Goal: Transaction & Acquisition: Purchase product/service

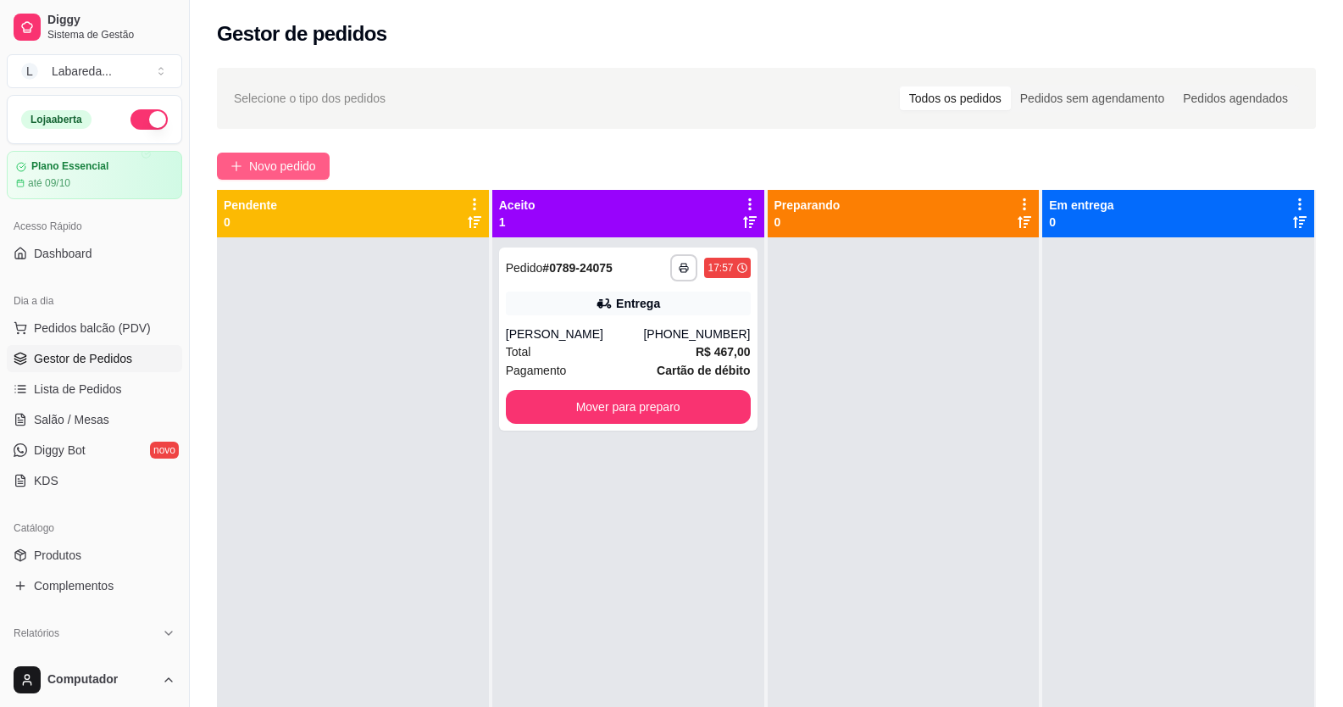
click at [265, 154] on button "Novo pedido" at bounding box center [273, 165] width 113 height 27
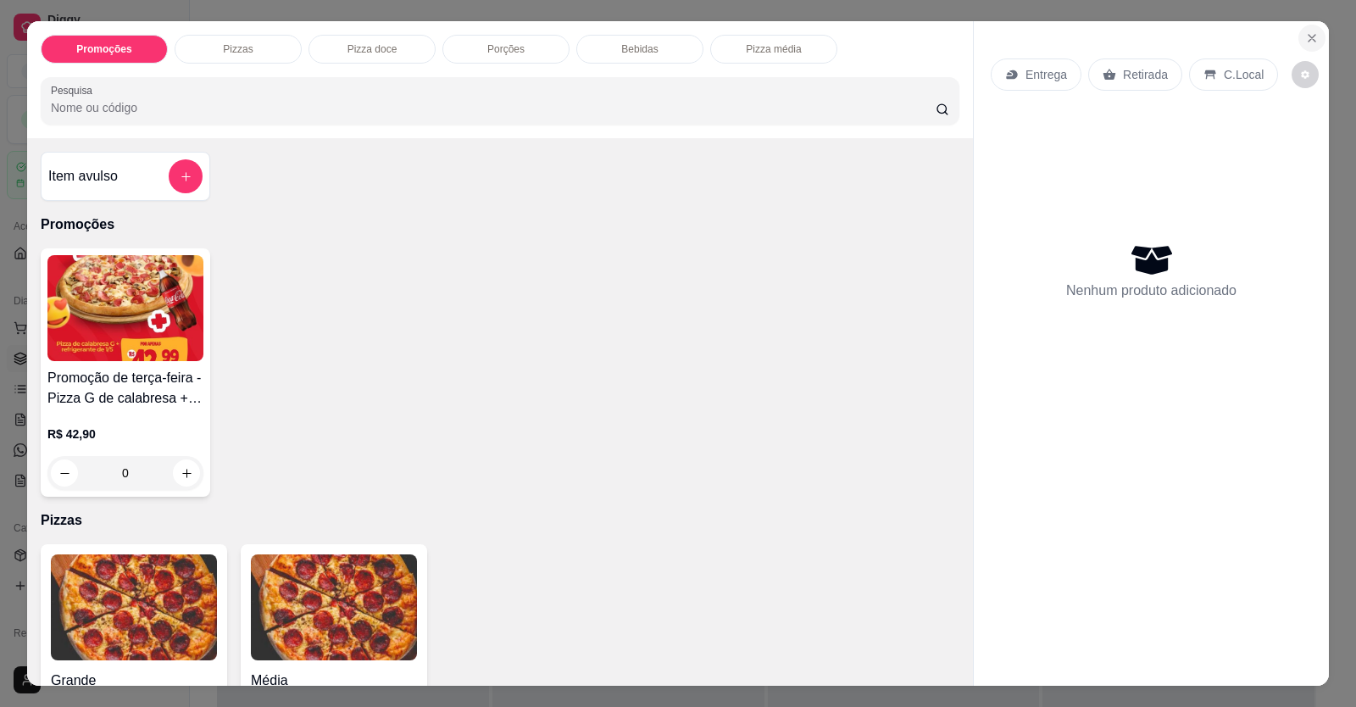
click at [1305, 32] on icon "Close" at bounding box center [1312, 38] width 14 height 14
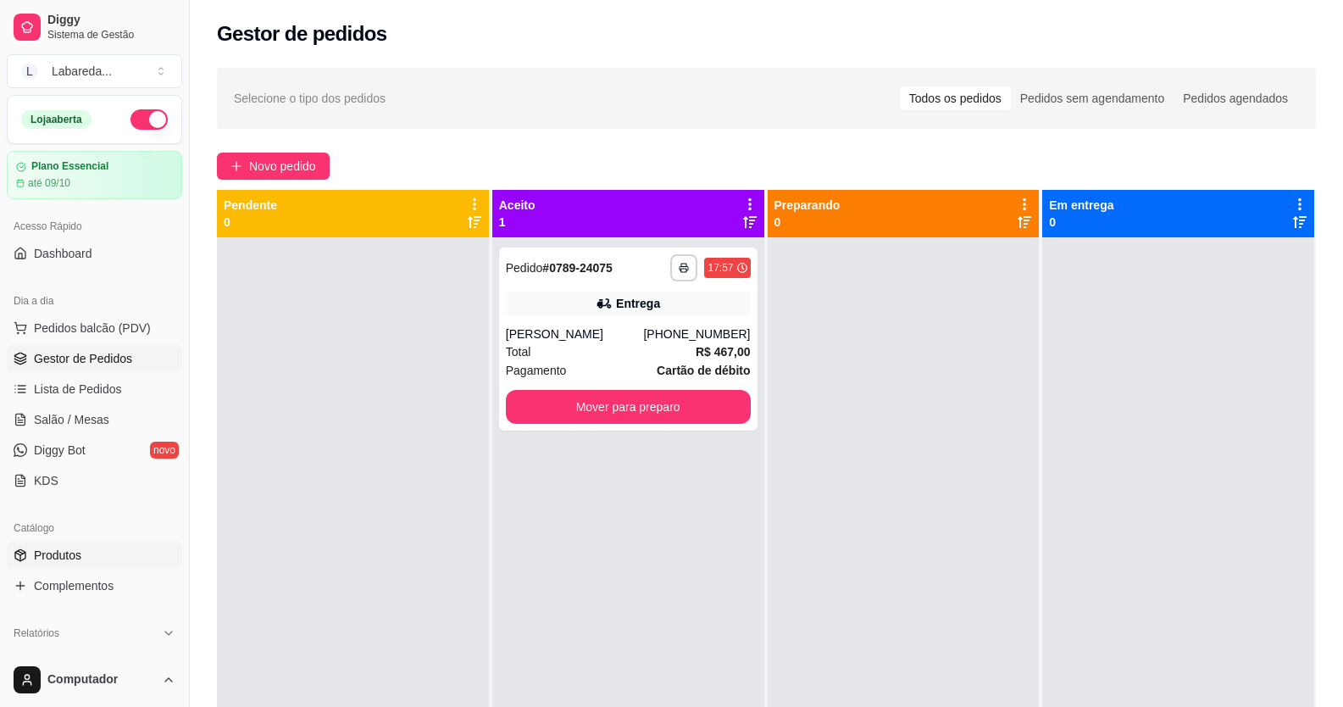
click at [83, 559] on link "Produtos" at bounding box center [94, 554] width 175 height 27
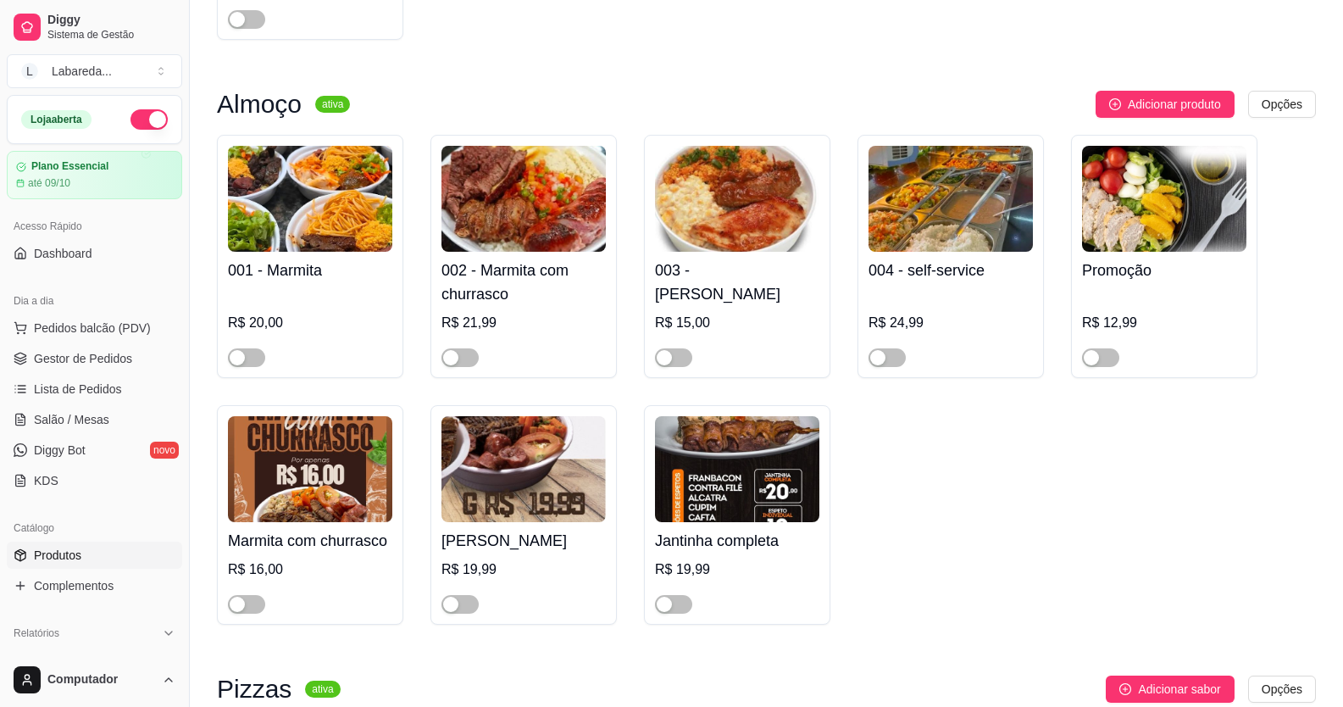
scroll to position [1440, 0]
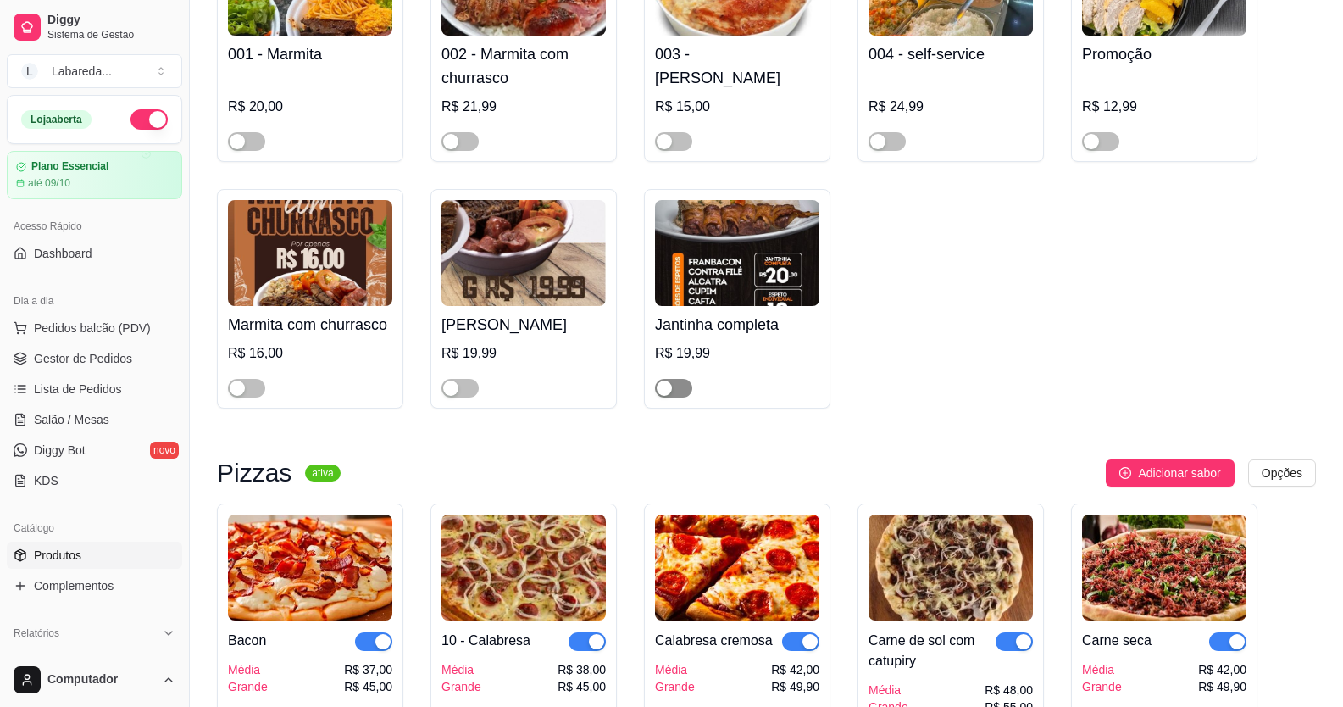
click at [679, 394] on span "button" at bounding box center [673, 388] width 37 height 19
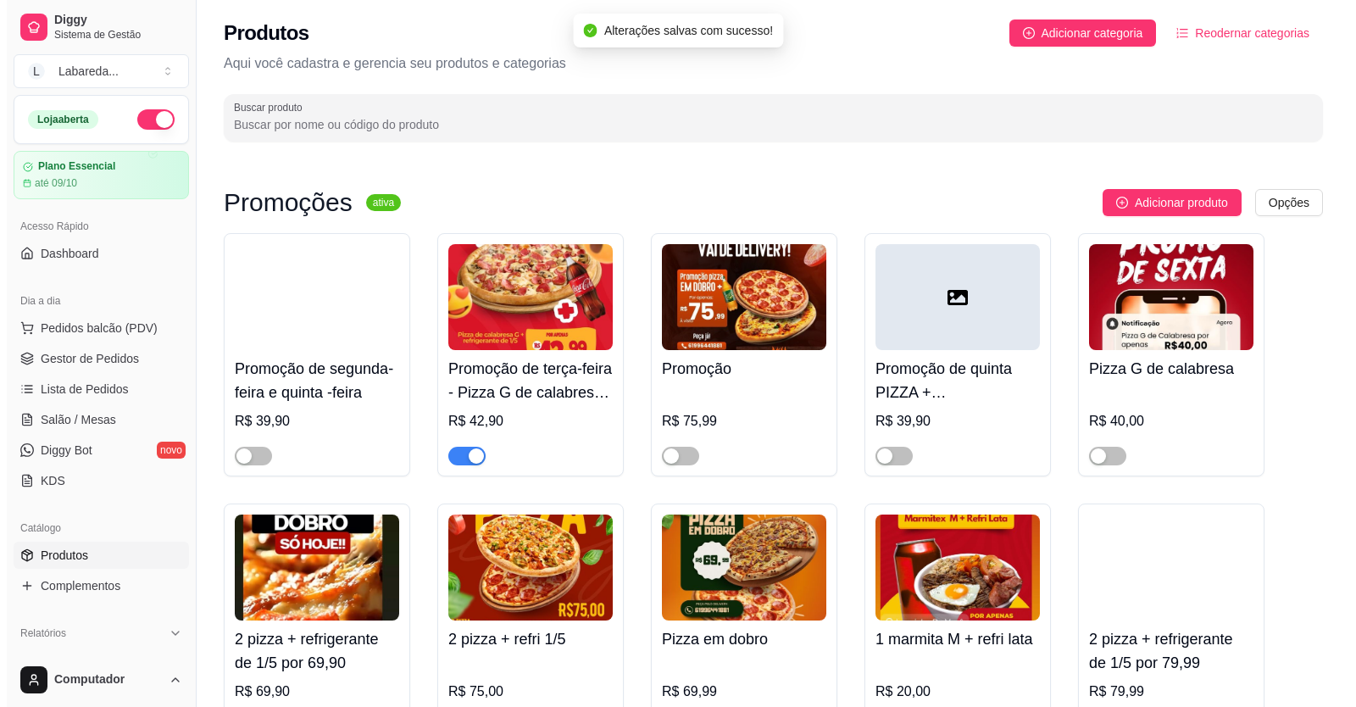
scroll to position [0, 0]
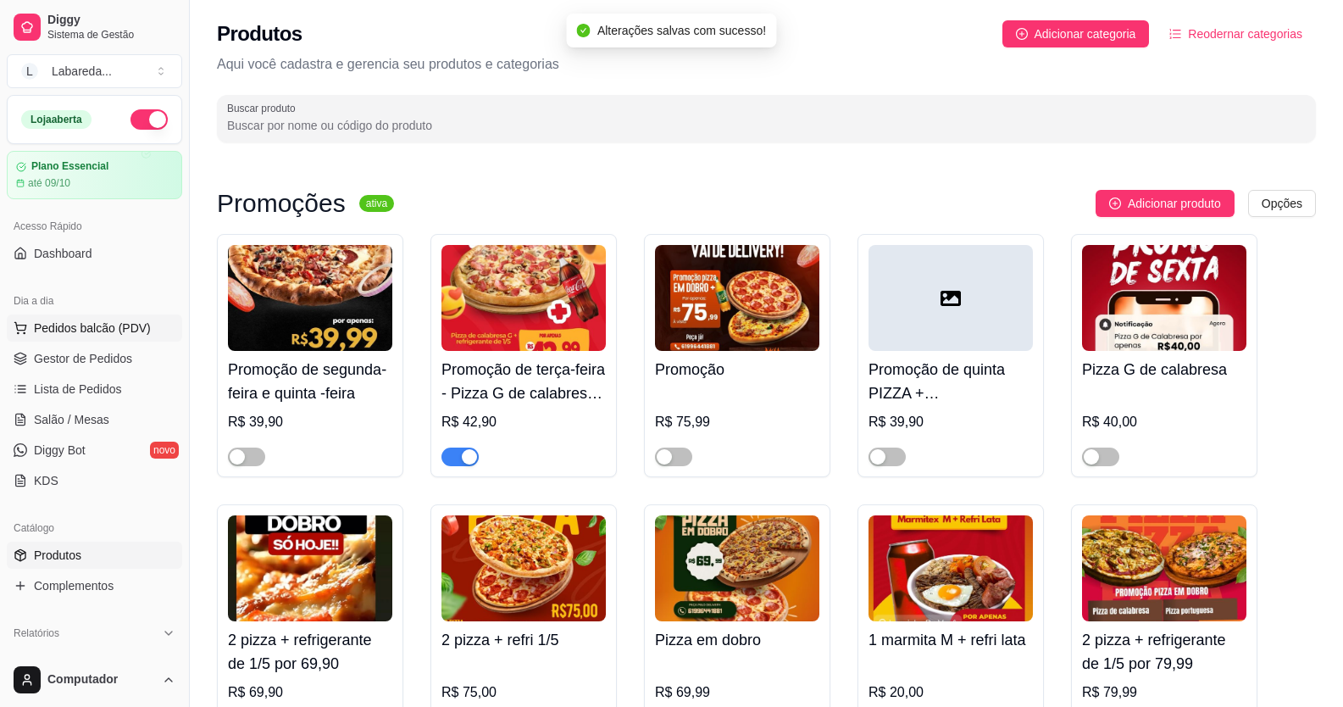
click at [74, 330] on span "Pedidos balcão (PDV)" at bounding box center [92, 327] width 117 height 17
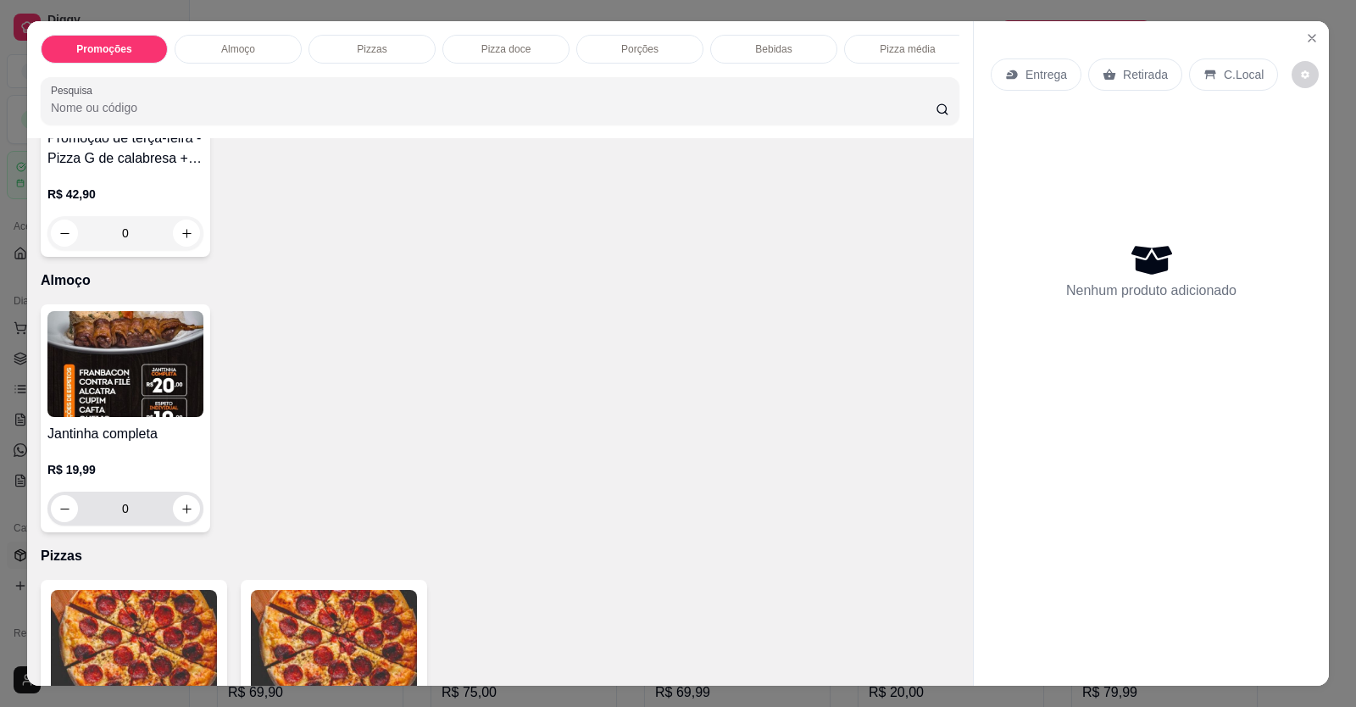
scroll to position [254, 0]
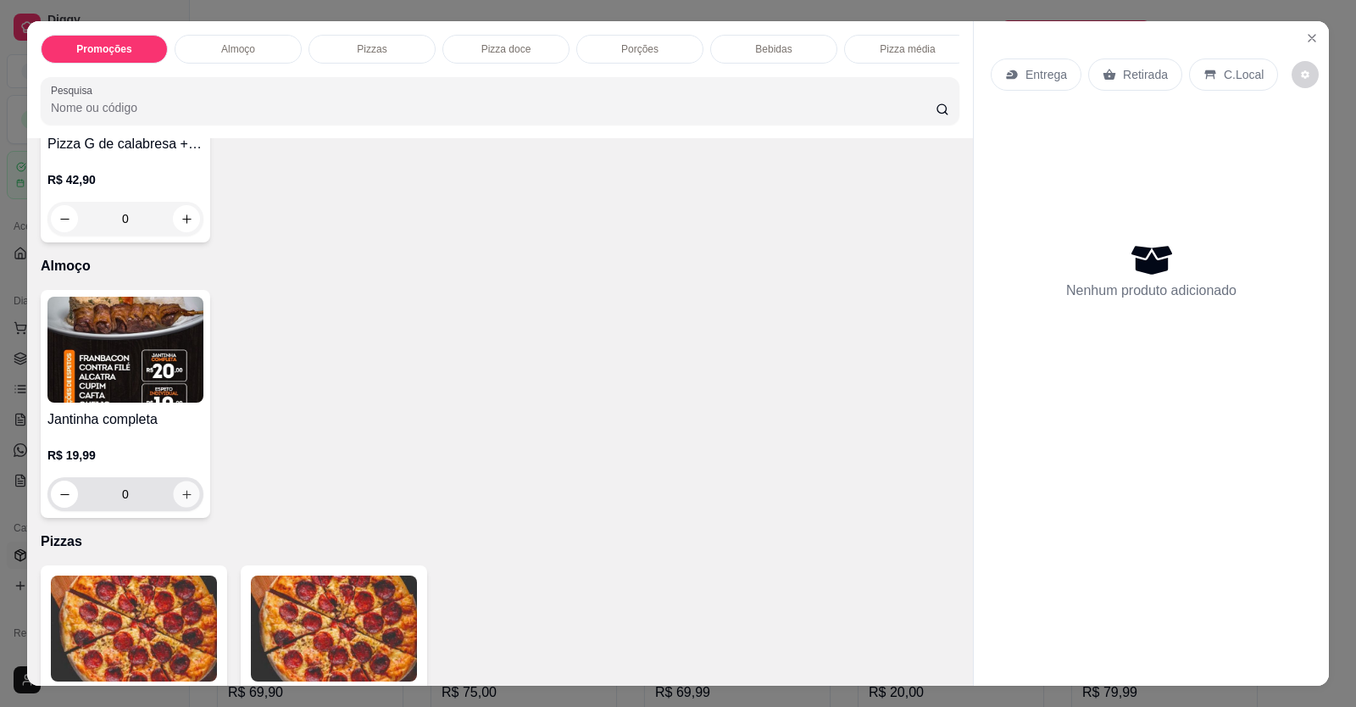
click at [180, 501] on icon "increase-product-quantity" at bounding box center [186, 494] width 13 height 13
type input "1"
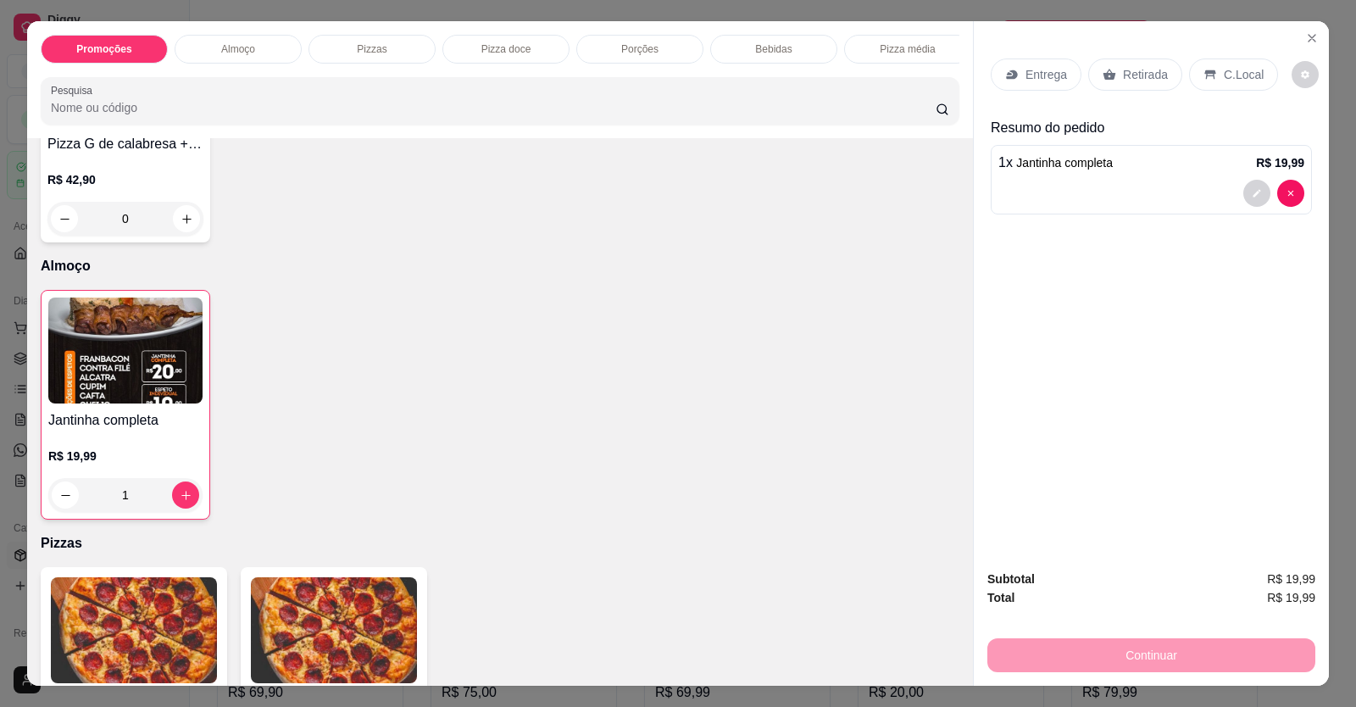
click at [1026, 77] on p "Entrega" at bounding box center [1046, 74] width 42 height 17
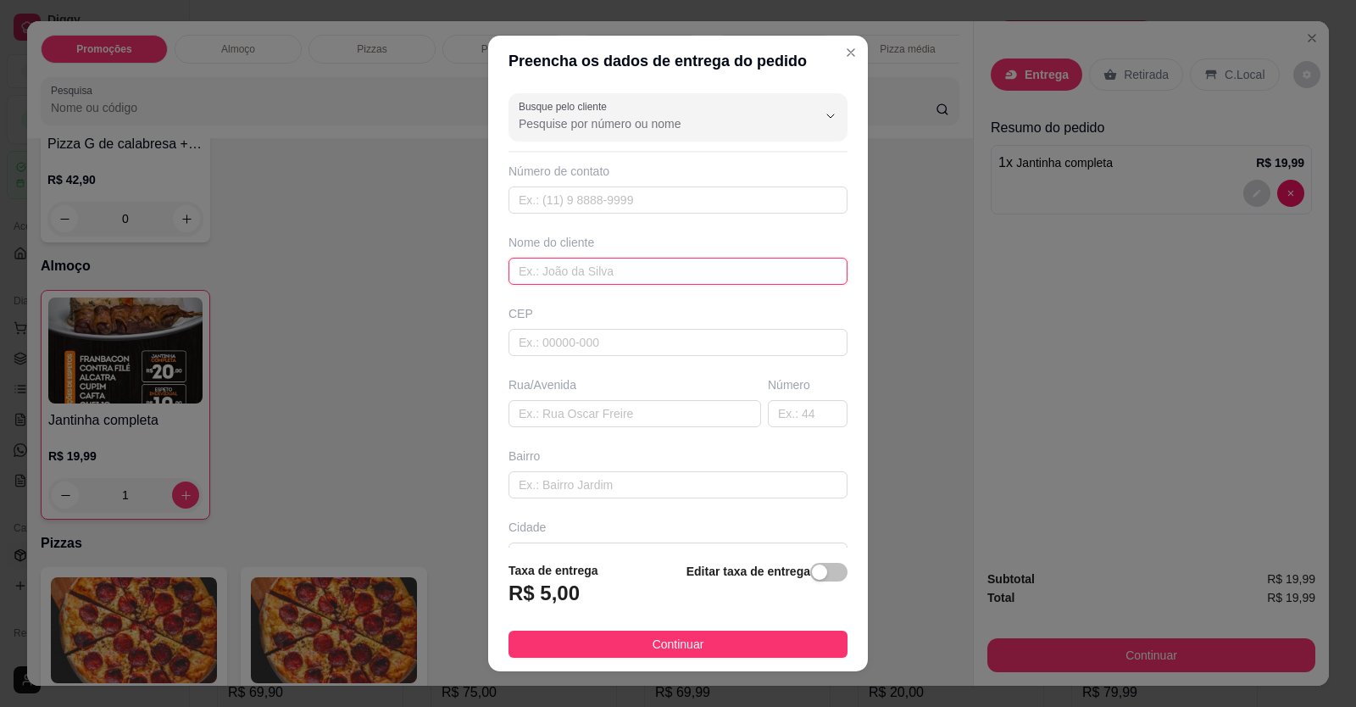
click at [590, 280] on input "text" at bounding box center [677, 271] width 339 height 27
type input "joab"
paste input "[STREET_ADDRESS][PERSON_NAME]"
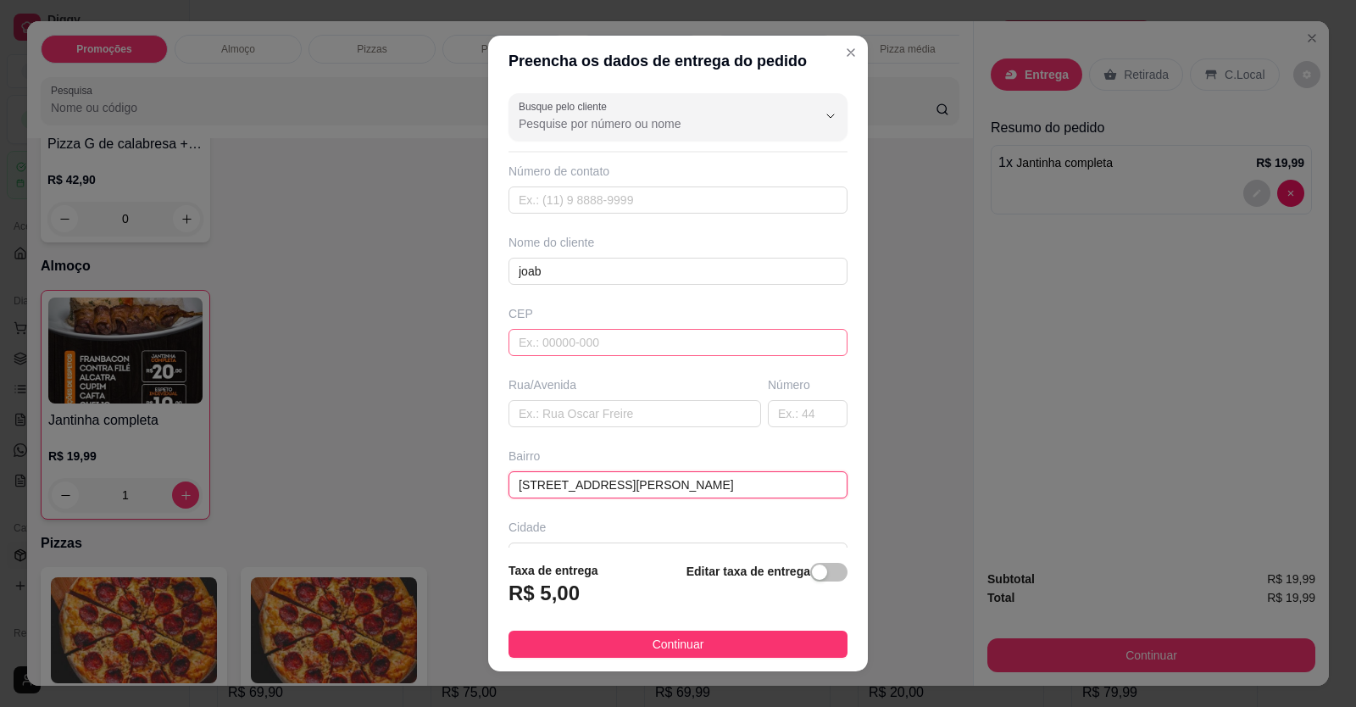
scroll to position [0, 75]
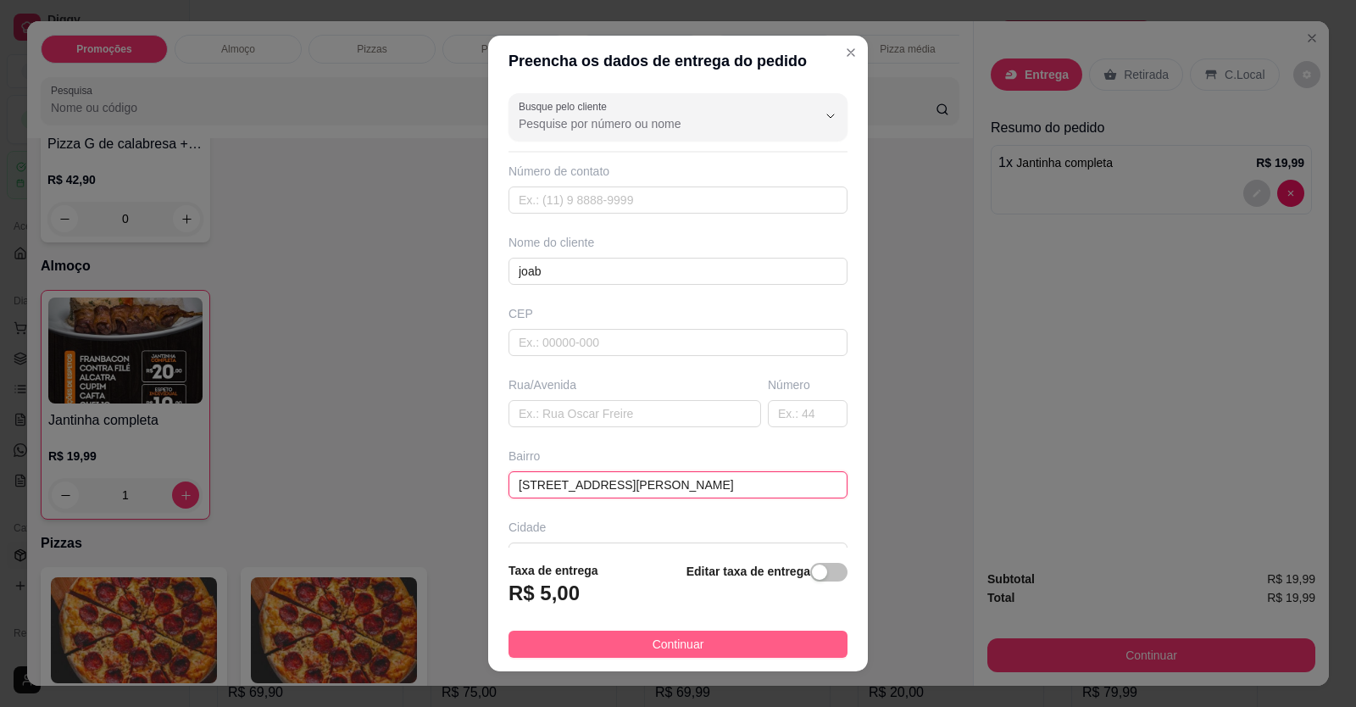
type input "[STREET_ADDRESS][PERSON_NAME]"
click at [746, 642] on button "Continuar" at bounding box center [677, 643] width 339 height 27
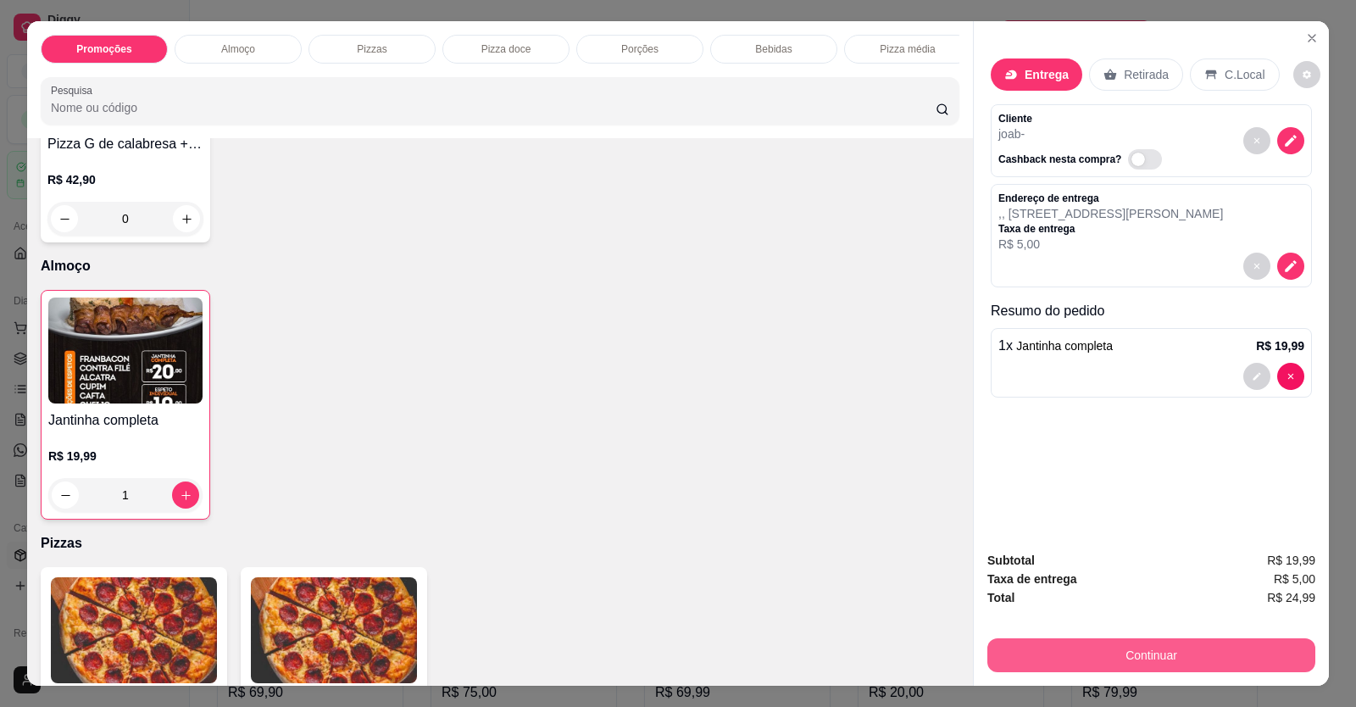
click at [1073, 646] on button "Continuar" at bounding box center [1151, 655] width 328 height 34
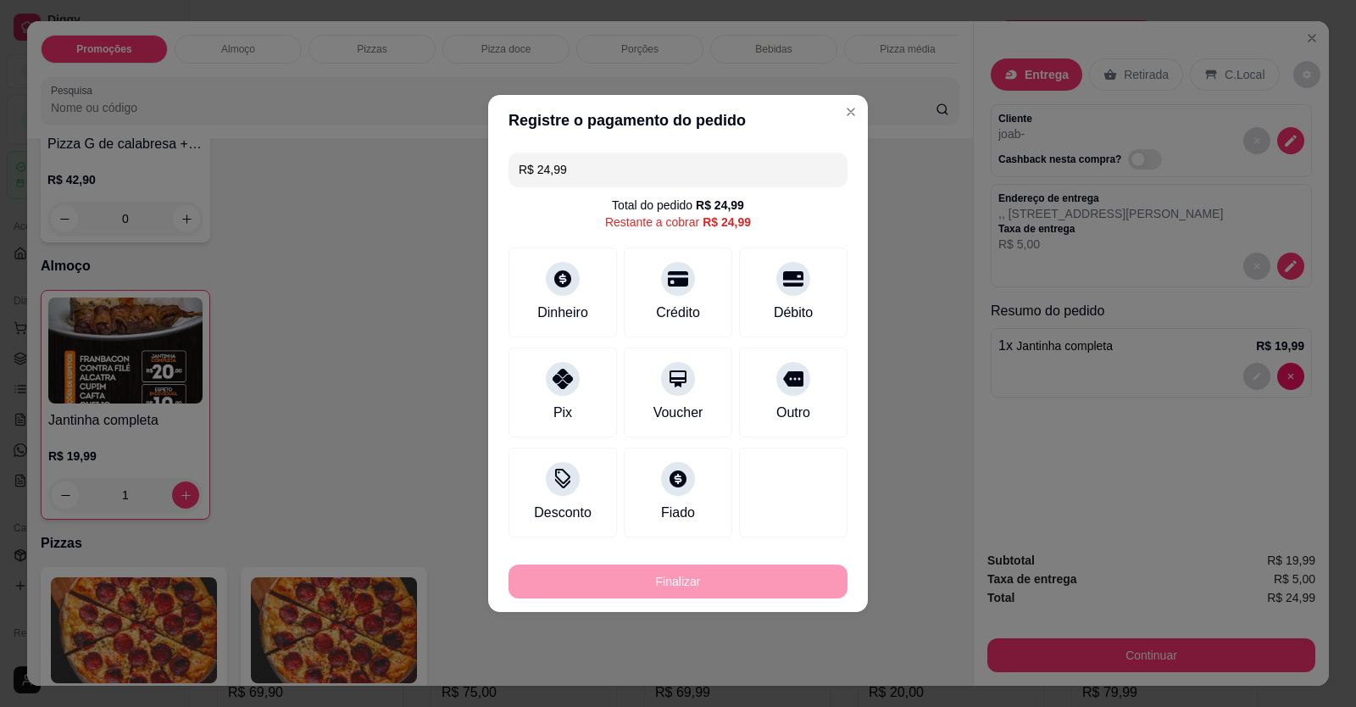
click at [778, 387] on div at bounding box center [793, 379] width 34 height 34
type input "R$ 0,00"
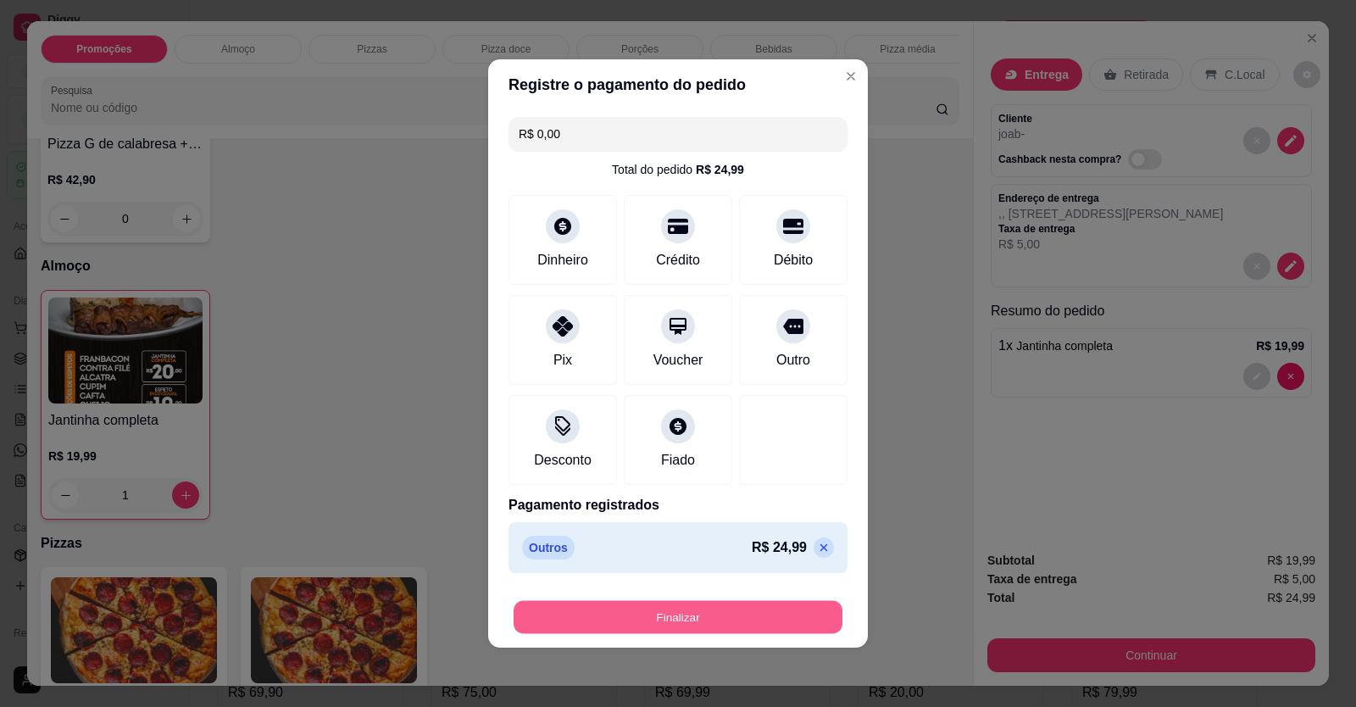
click at [715, 608] on button "Finalizar" at bounding box center [677, 617] width 329 height 33
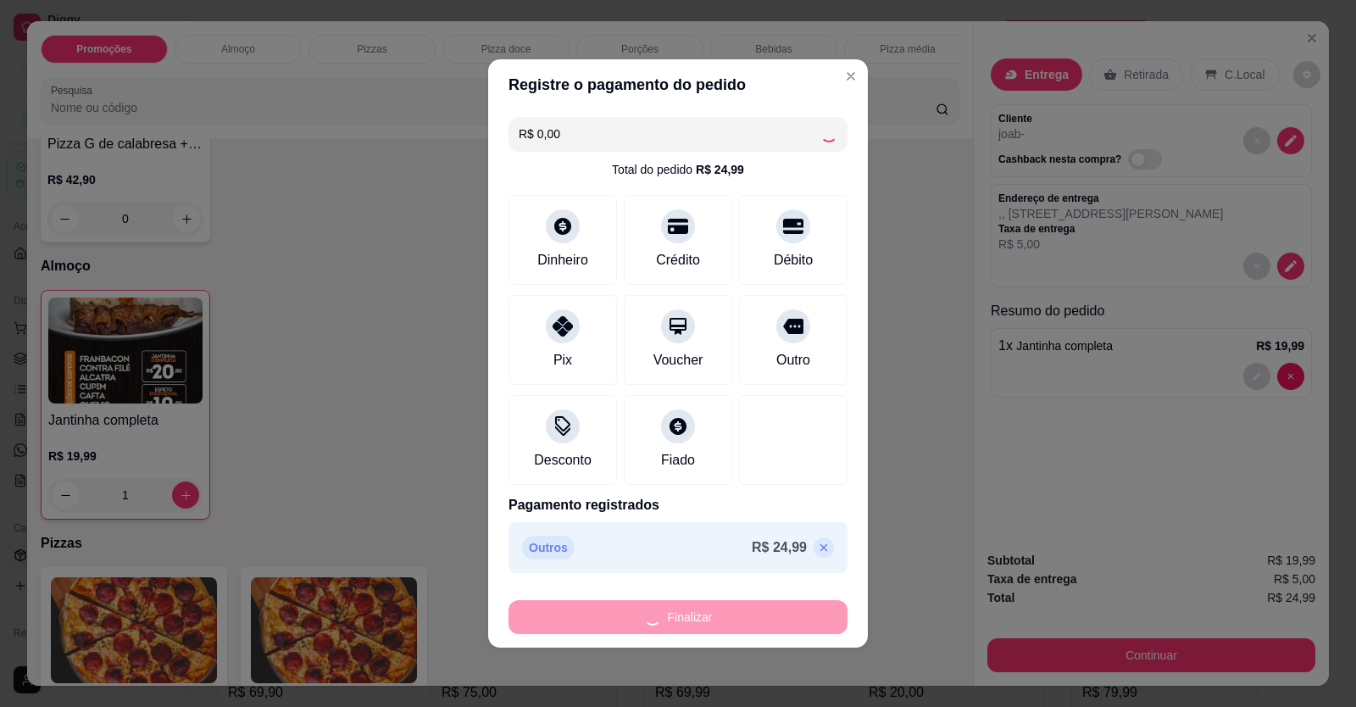
type input "0"
type input "-R$ 24,99"
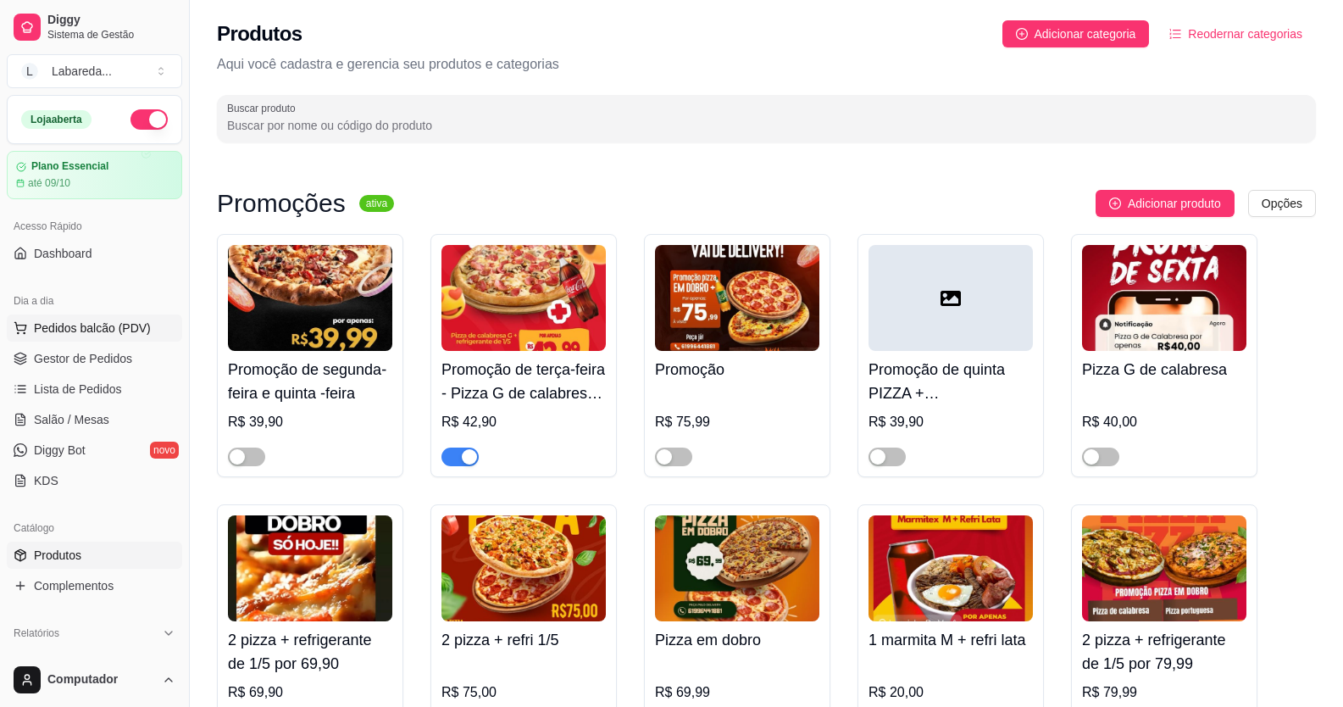
click at [133, 318] on button "Pedidos balcão (PDV)" at bounding box center [94, 327] width 175 height 27
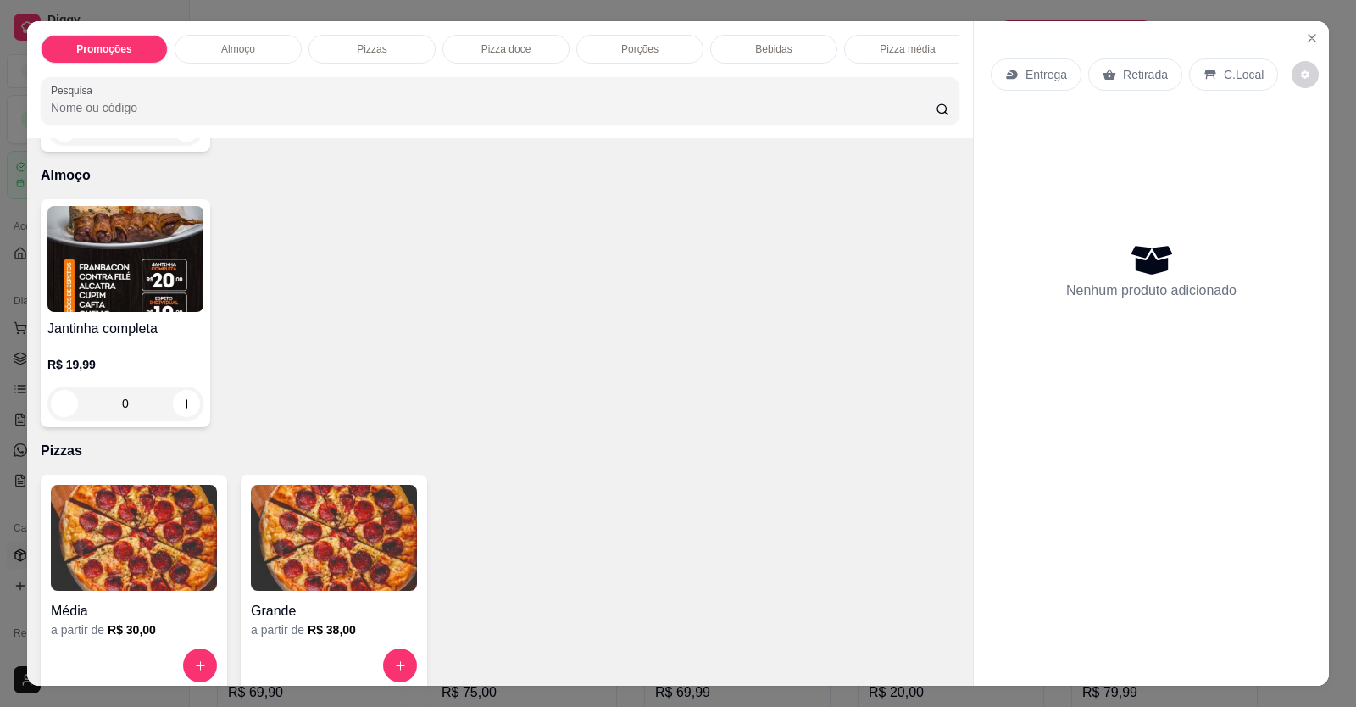
scroll to position [339, 0]
